Goal: Task Accomplishment & Management: Complete application form

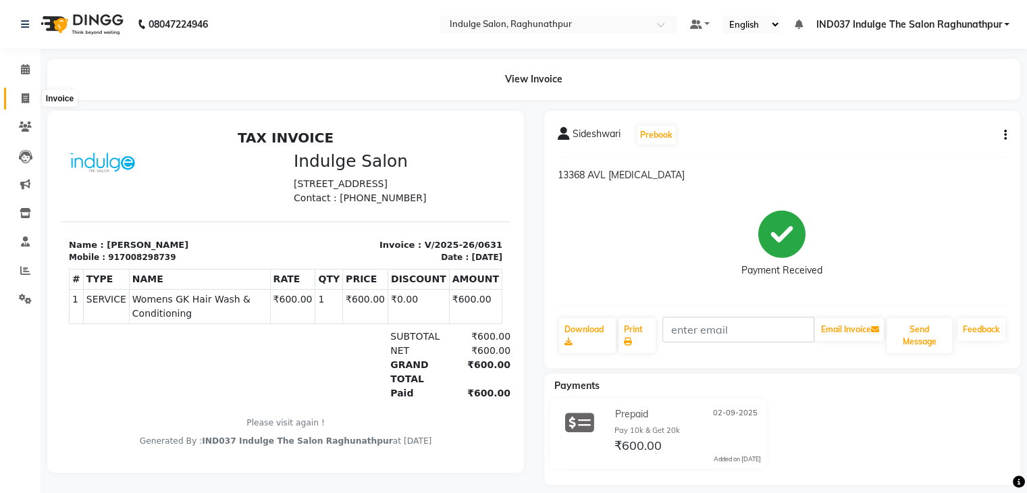
drag, startPoint x: 0, startPoint y: 0, endPoint x: 24, endPoint y: 103, distance: 105.4
click at [24, 103] on icon at bounding box center [25, 98] width 7 height 10
select select "service"
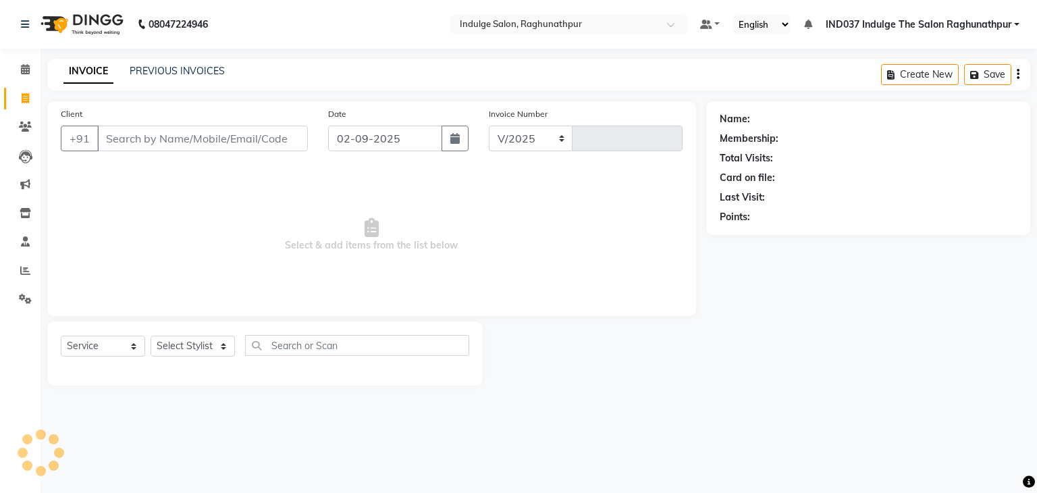
select select "7475"
type input "0632"
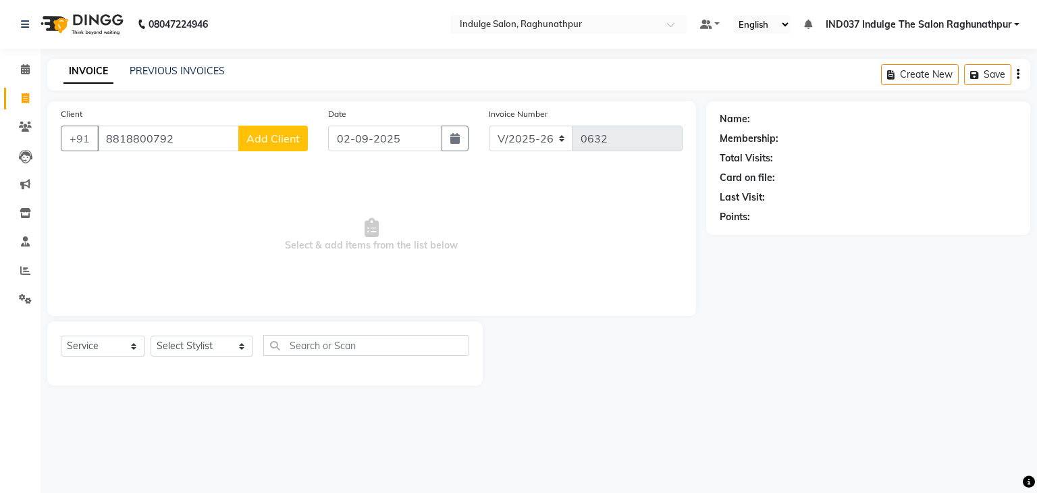
type input "8818800792"
click at [260, 137] on span "Add Client" at bounding box center [272, 139] width 53 height 14
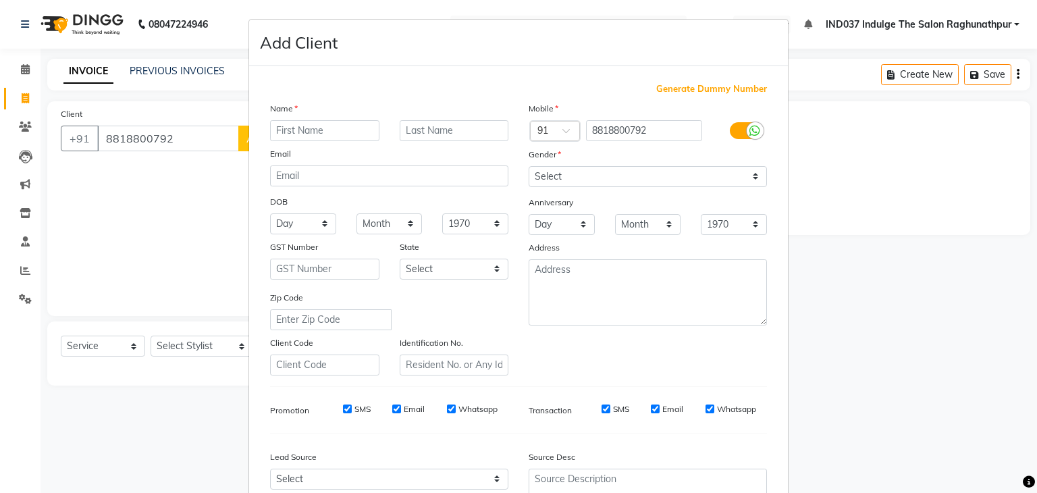
click at [356, 136] on input "text" at bounding box center [324, 130] width 109 height 21
click at [350, 130] on input "text" at bounding box center [324, 130] width 109 height 21
type input "ABHISHEK"
click at [753, 174] on select "Select [DEMOGRAPHIC_DATA] [DEMOGRAPHIC_DATA] Other Prefer Not To Say" at bounding box center [648, 176] width 238 height 21
select select "[DEMOGRAPHIC_DATA]"
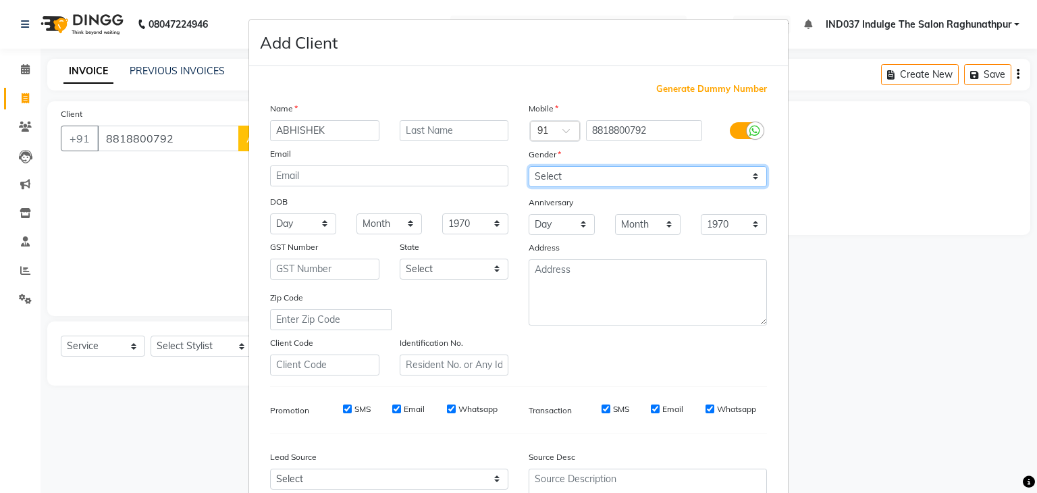
click at [529, 167] on select "Select [DEMOGRAPHIC_DATA] [DEMOGRAPHIC_DATA] Other Prefer Not To Say" at bounding box center [648, 176] width 238 height 21
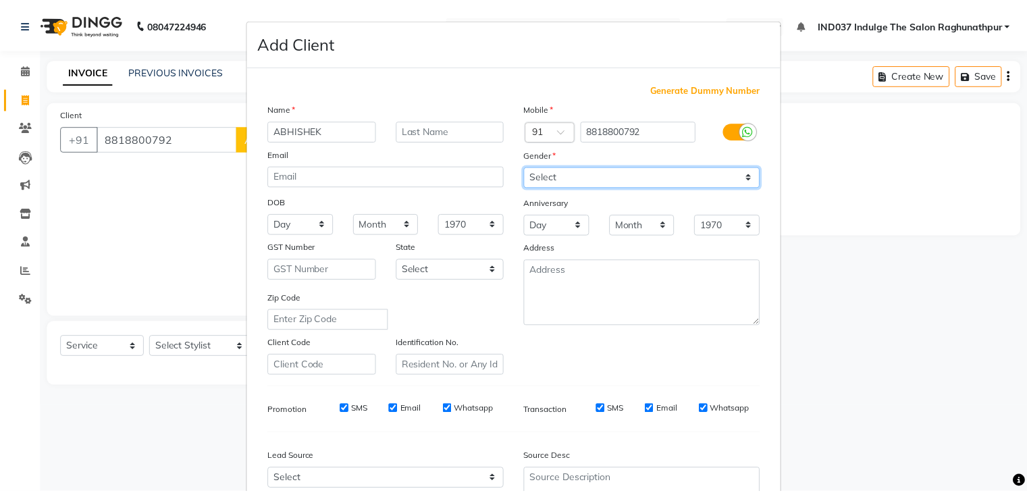
scroll to position [137, 0]
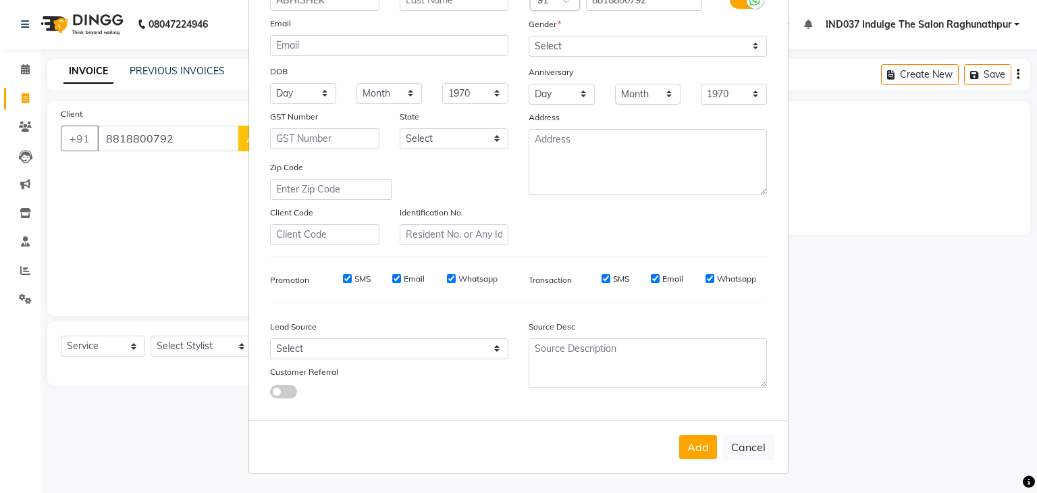
click at [404, 273] on label "Email" at bounding box center [414, 279] width 21 height 12
click at [399, 274] on input "Email" at bounding box center [396, 278] width 9 height 9
checkbox input "false"
click at [654, 275] on input "Email" at bounding box center [655, 278] width 9 height 9
checkbox input "false"
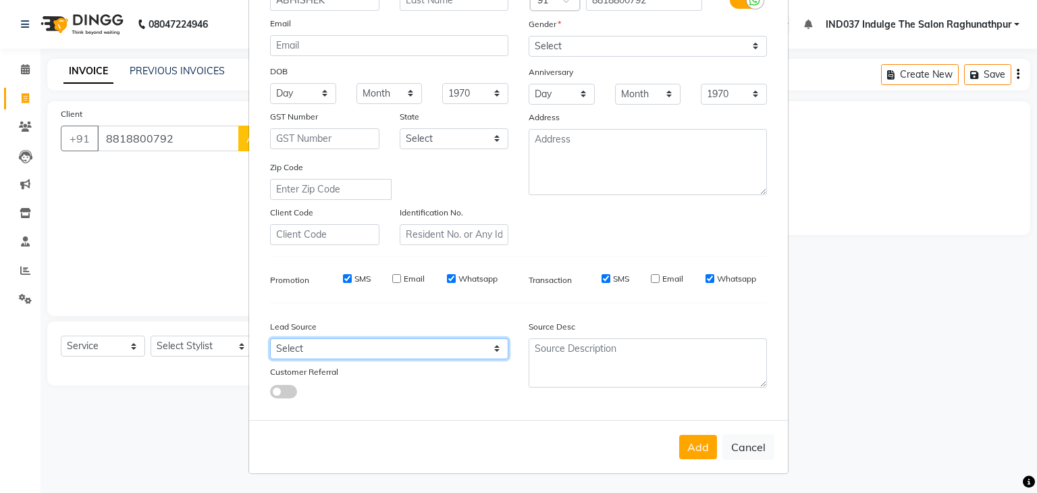
click at [469, 342] on select "Select Walk-in Referral Internet Friend Word of Mouth Advertisement Facebook Ju…" at bounding box center [389, 348] width 238 height 21
select select "50886"
click at [270, 338] on select "Select Walk-in Referral Internet Friend Word of Mouth Advertisement Facebook Ju…" at bounding box center [389, 348] width 238 height 21
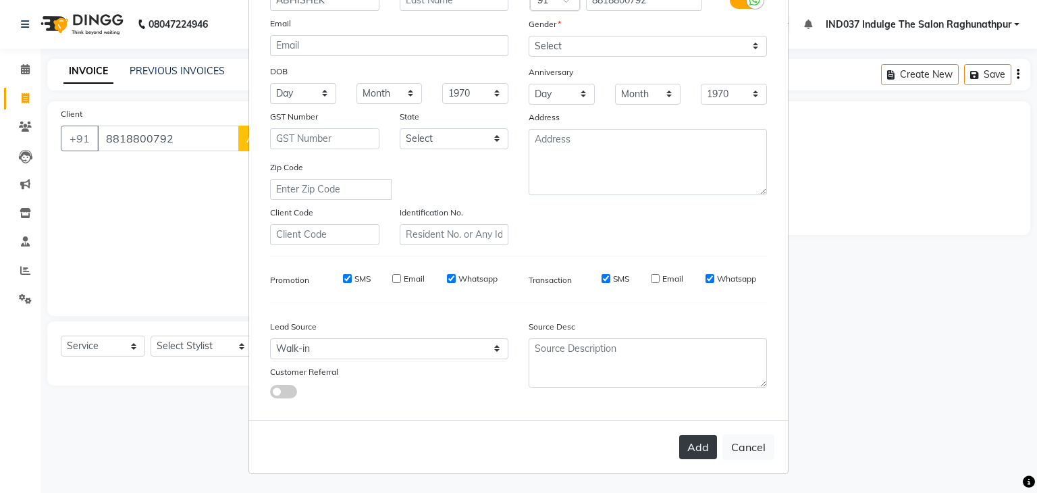
click at [697, 456] on button "Add" at bounding box center [698, 447] width 38 height 24
select select
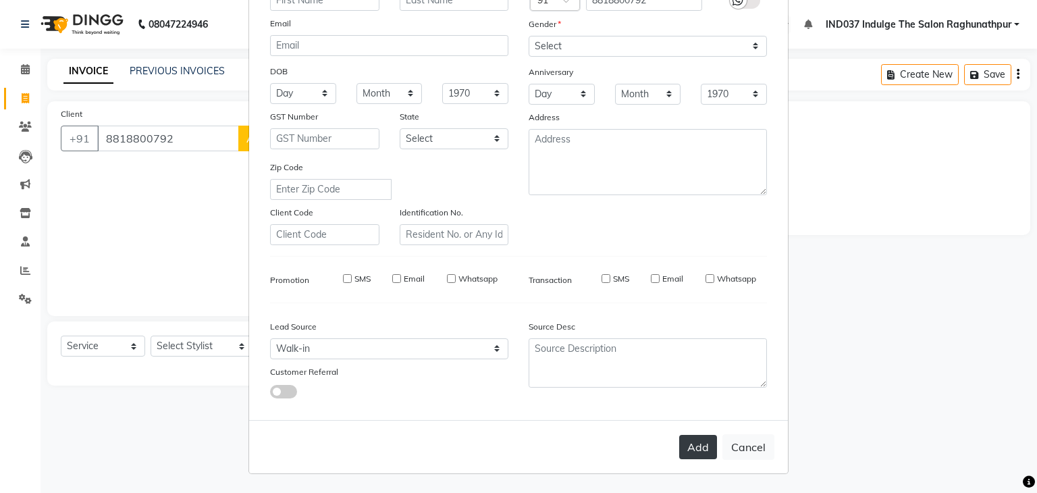
select select
checkbox input "false"
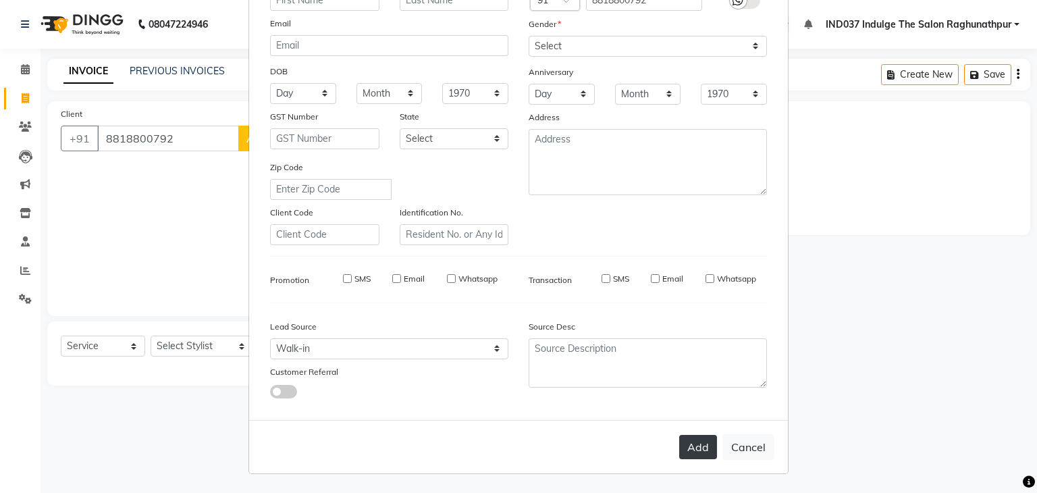
checkbox input "false"
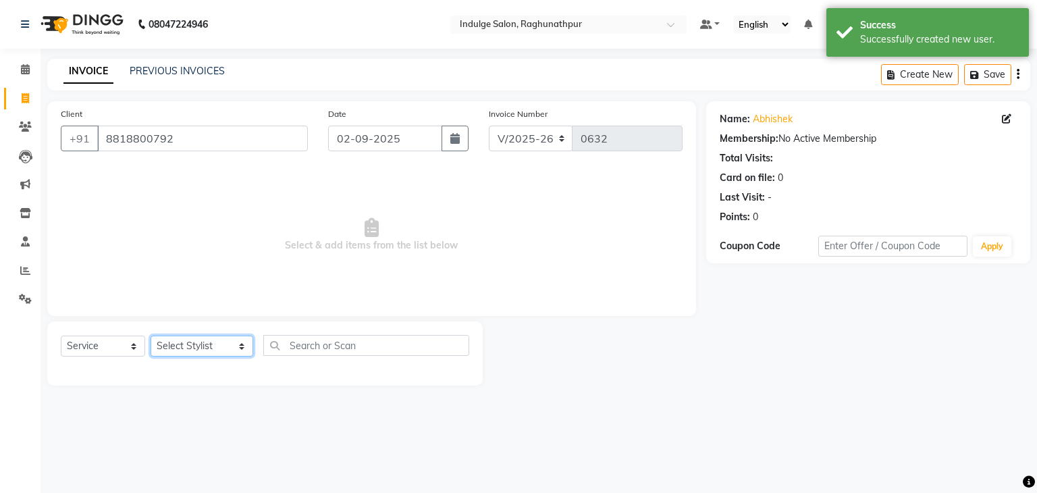
click at [243, 344] on select "Select Stylist [PERSON_NAME] Happy IND037 Indulge The Salon Raghunathpur [PERSO…" at bounding box center [202, 346] width 103 height 21
select select "66313"
click at [151, 336] on select "Select Stylist [PERSON_NAME] Happy IND037 Indulge The Salon Raghunathpur [PERSO…" at bounding box center [202, 346] width 103 height 21
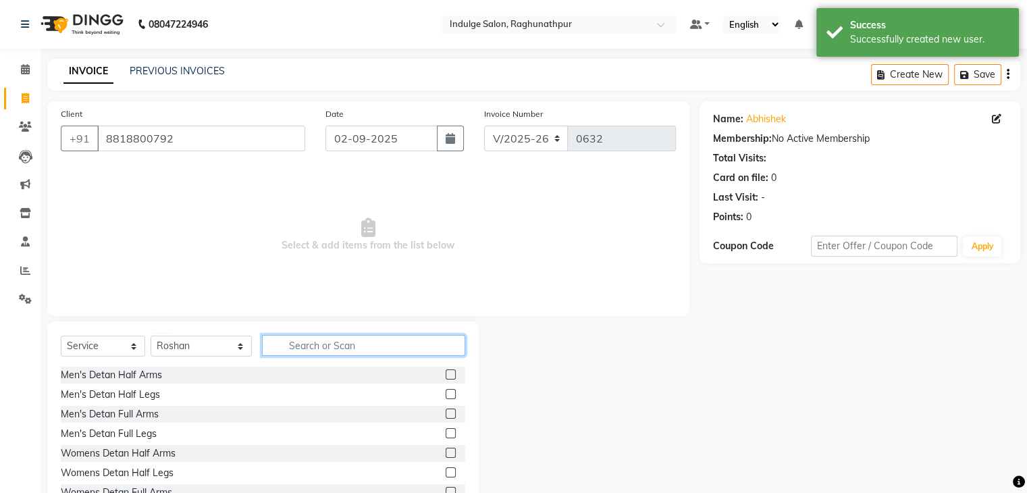
click at [319, 342] on input "text" at bounding box center [363, 345] width 203 height 21
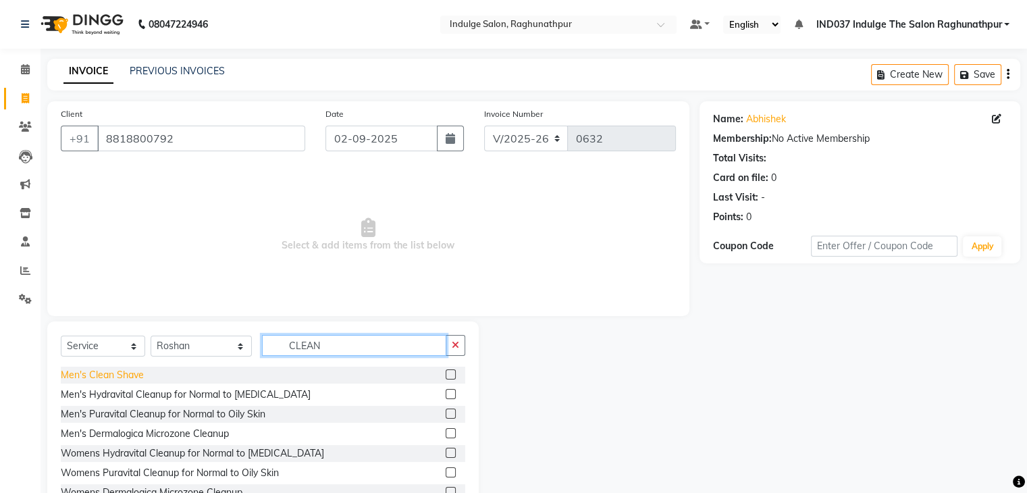
type input "CLEAN"
click at [107, 374] on div "Men's Clean Shave" at bounding box center [102, 375] width 83 height 14
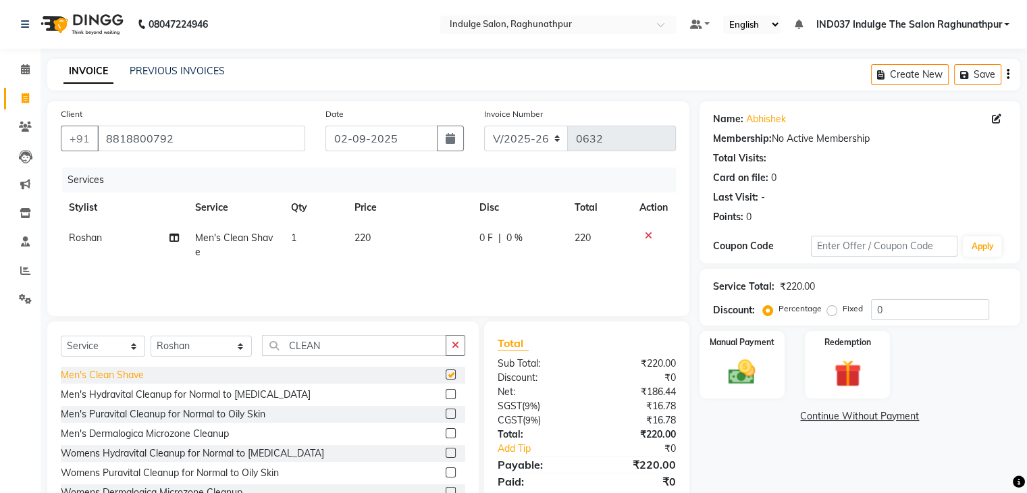
checkbox input "false"
click at [738, 371] on img at bounding box center [741, 372] width 45 height 32
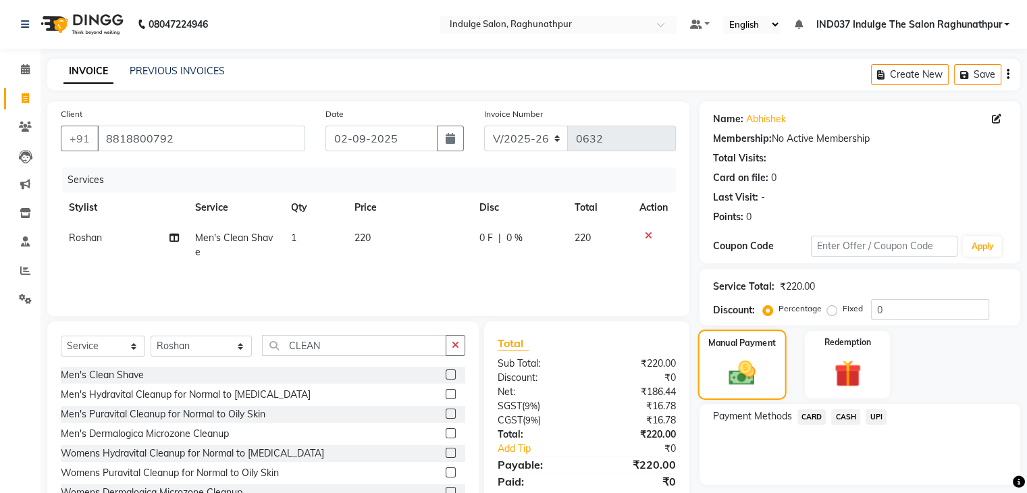
scroll to position [49, 0]
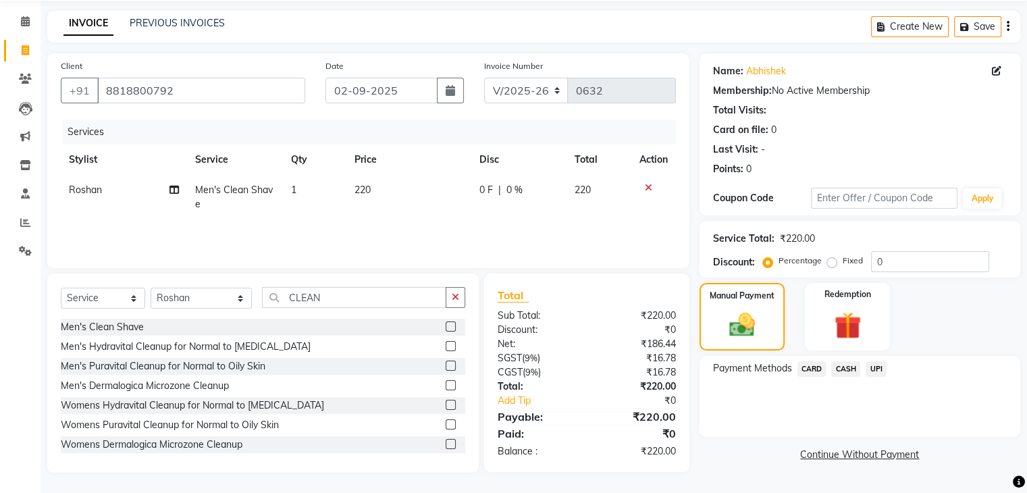
click at [877, 367] on span "UPI" at bounding box center [875, 369] width 21 height 16
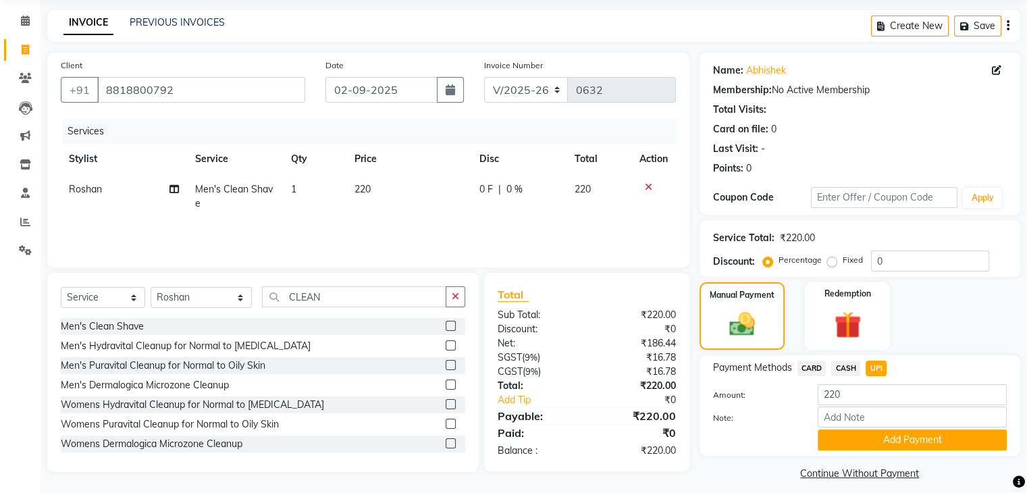
scroll to position [60, 0]
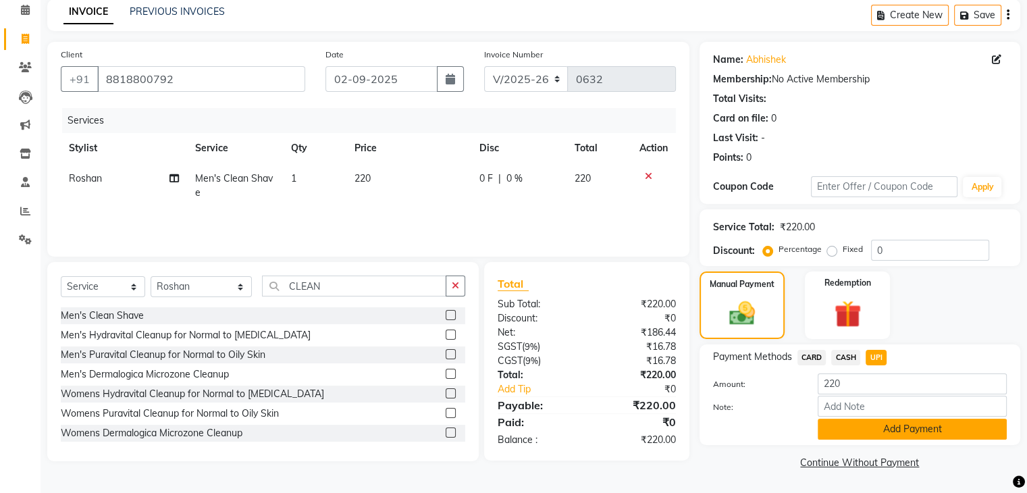
click at [874, 436] on button "Add Payment" at bounding box center [911, 429] width 189 height 21
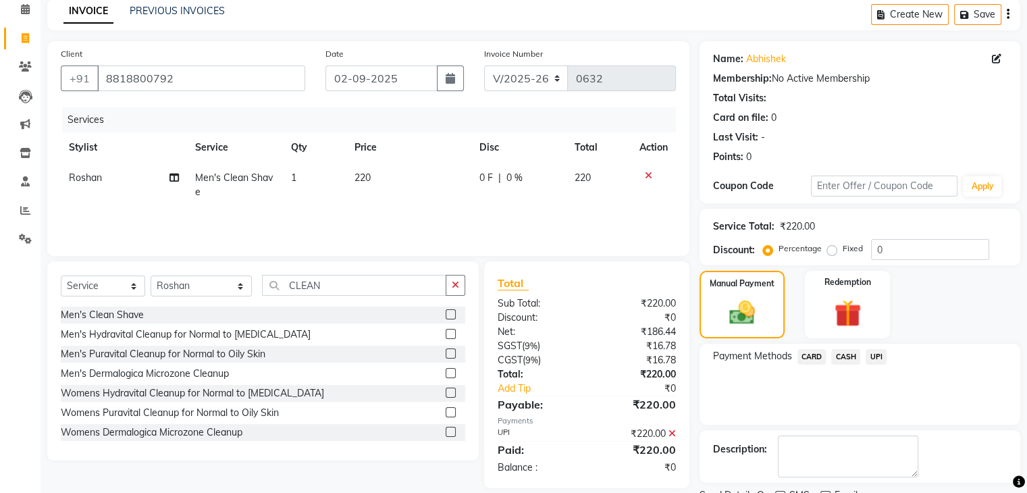
scroll to position [115, 0]
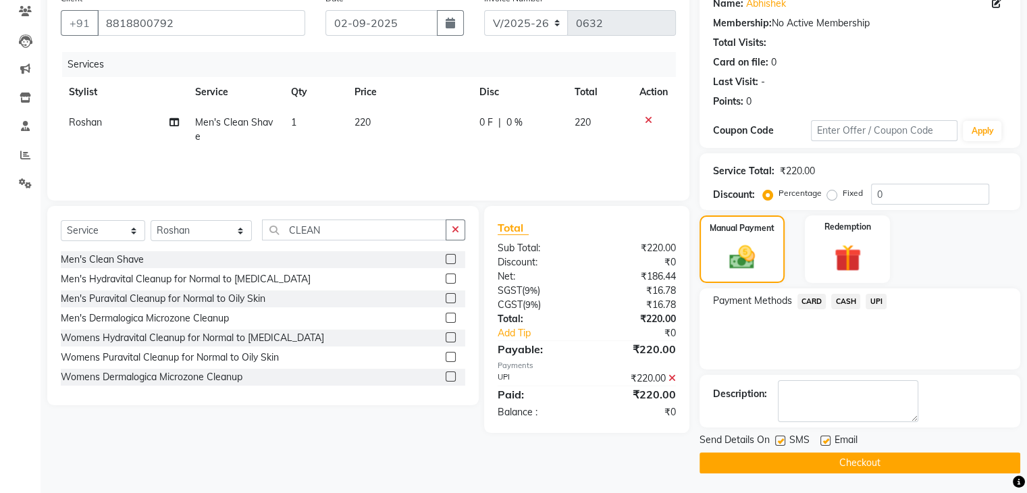
click at [826, 441] on label at bounding box center [825, 440] width 10 height 10
click at [826, 441] on input "checkbox" at bounding box center [824, 441] width 9 height 9
checkbox input "false"
click at [783, 441] on label at bounding box center [780, 440] width 10 height 10
click at [783, 441] on input "checkbox" at bounding box center [779, 441] width 9 height 9
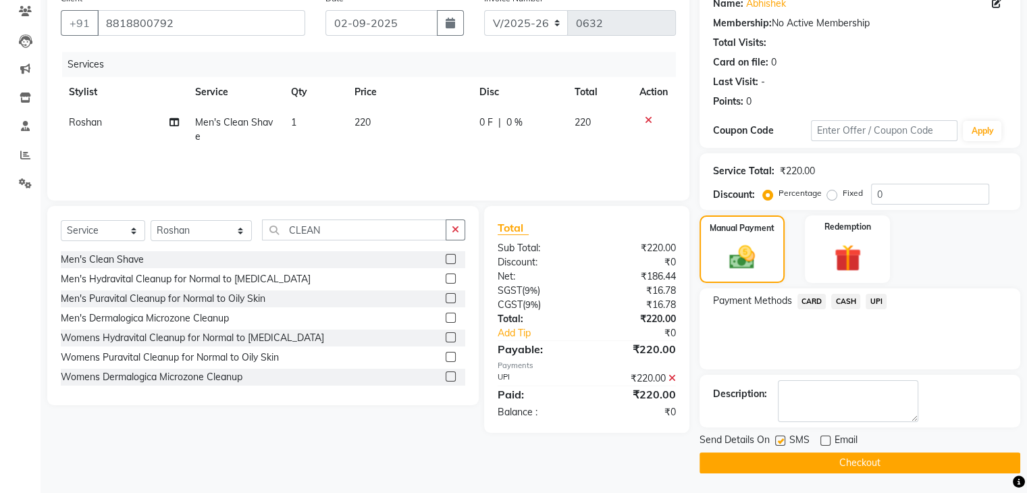
checkbox input "false"
click at [840, 462] on button "Checkout" at bounding box center [859, 462] width 321 height 21
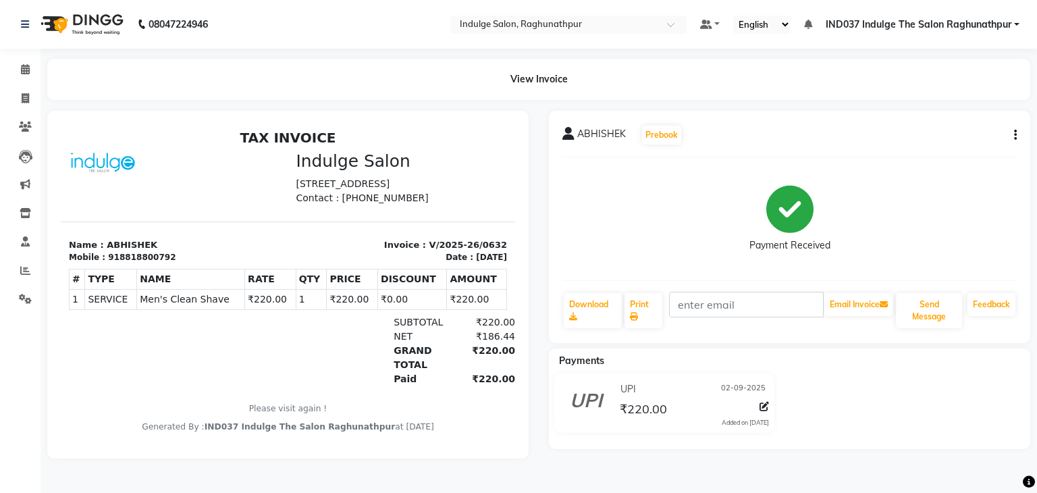
click at [1020, 22] on ul "Default Panel My Panel English ENGLISH Español العربية मराठी हिंदी ગુજરાતી தமிழ…" at bounding box center [859, 25] width 333 height 18
drag, startPoint x: 1020, startPoint y: 22, endPoint x: 1006, endPoint y: 29, distance: 15.7
click at [1006, 29] on ul "Default Panel My Panel English ENGLISH Español العربية मराठी हिंदी ગુજરાતી தமிழ…" at bounding box center [859, 25] width 333 height 18
click at [994, 92] on div "View Invoice" at bounding box center [538, 79] width 983 height 41
click at [1018, 24] on link "IND037 Indulge The Salon Raghunathpur" at bounding box center [923, 25] width 194 height 14
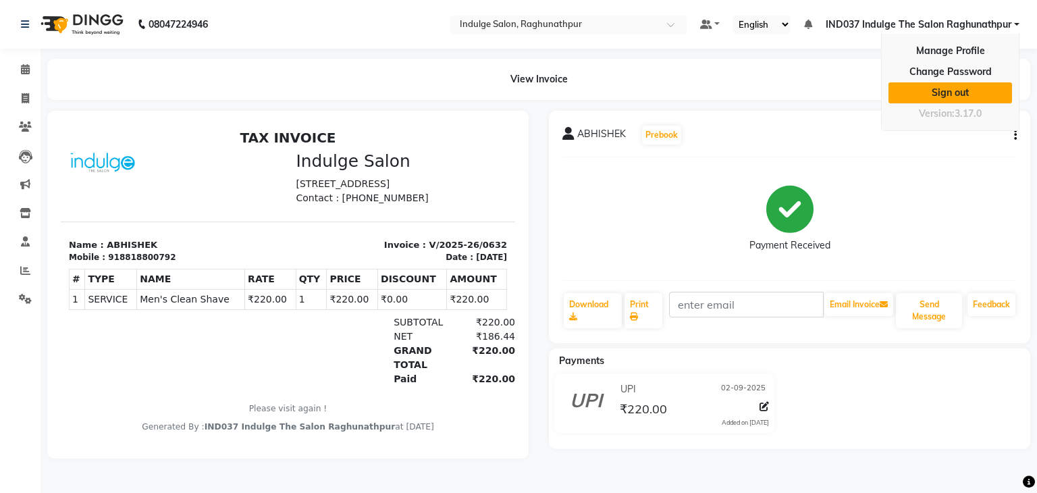
click at [982, 88] on link "Sign out" at bounding box center [950, 92] width 124 height 21
